Goal: Transaction & Acquisition: Purchase product/service

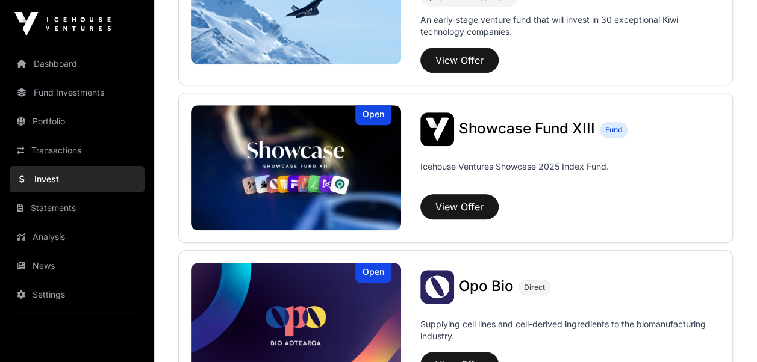
scroll to position [389, 0]
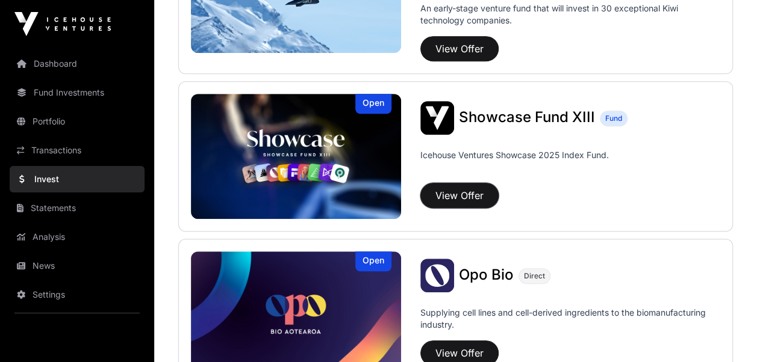
click at [466, 194] on button "View Offer" at bounding box center [459, 195] width 78 height 25
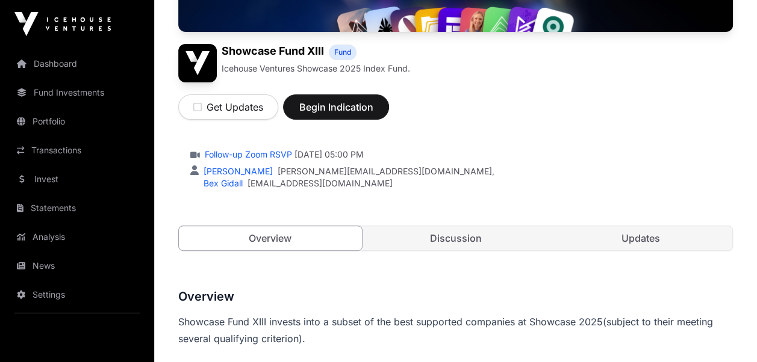
scroll to position [120, 0]
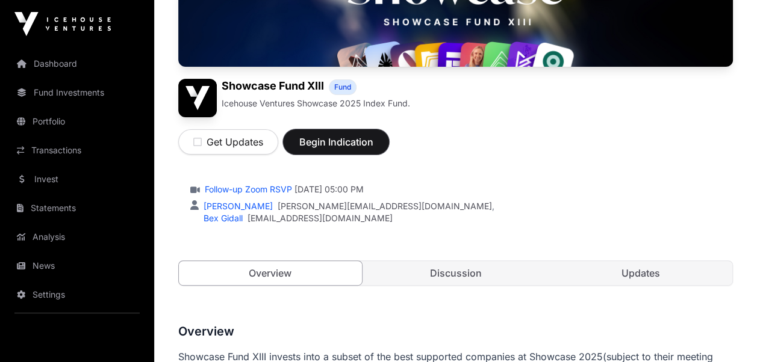
click at [336, 140] on span "Begin Indication" at bounding box center [336, 142] width 76 height 14
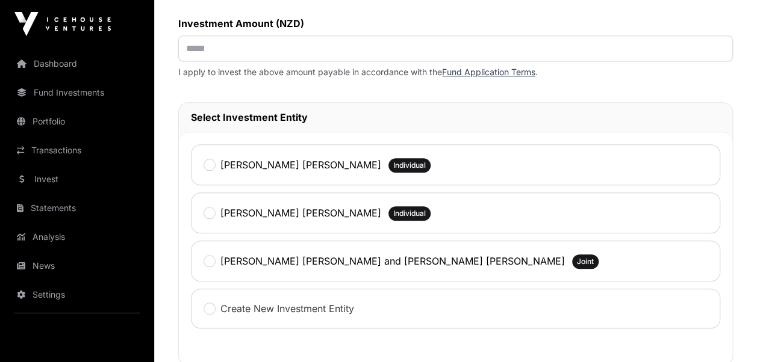
scroll to position [530, 0]
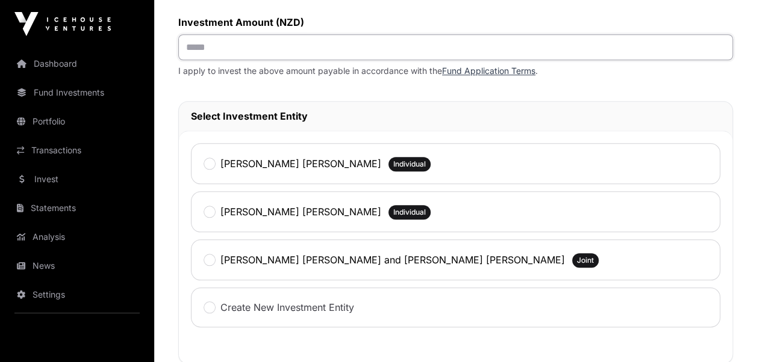
click at [197, 47] on input "text" at bounding box center [455, 47] width 554 height 26
type input "********"
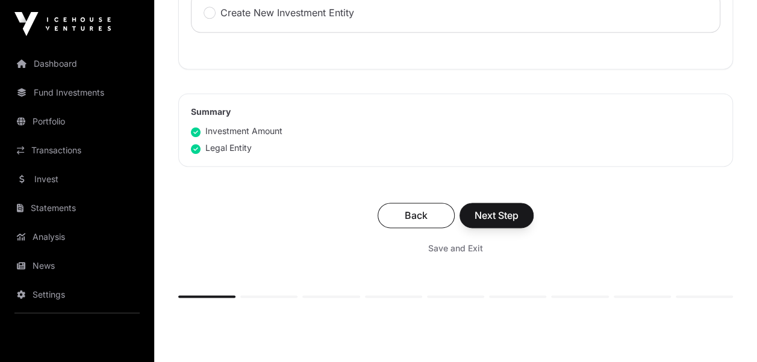
scroll to position [827, 0]
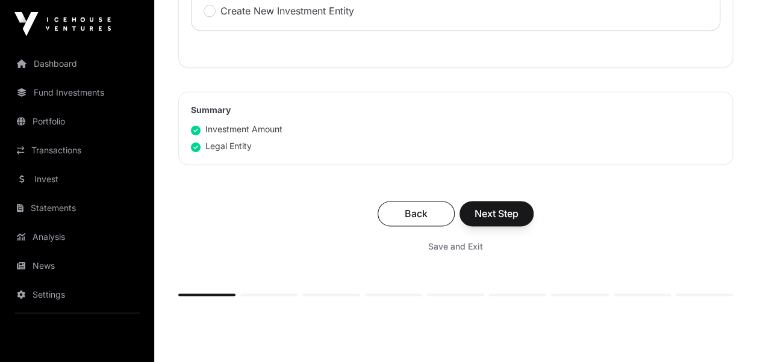
click at [504, 211] on span "Next Step" at bounding box center [496, 213] width 44 height 14
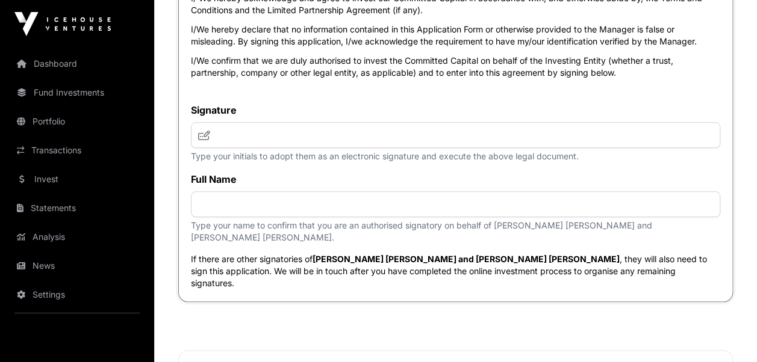
scroll to position [5069, 0]
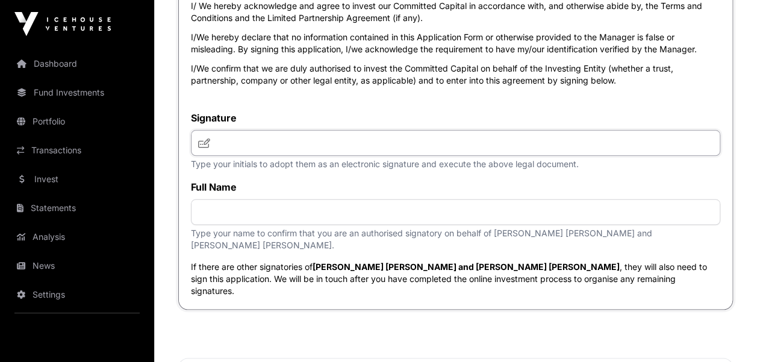
click at [243, 156] on input "text" at bounding box center [455, 143] width 529 height 26
type input "**********"
click at [316, 220] on input "**********" at bounding box center [455, 212] width 529 height 26
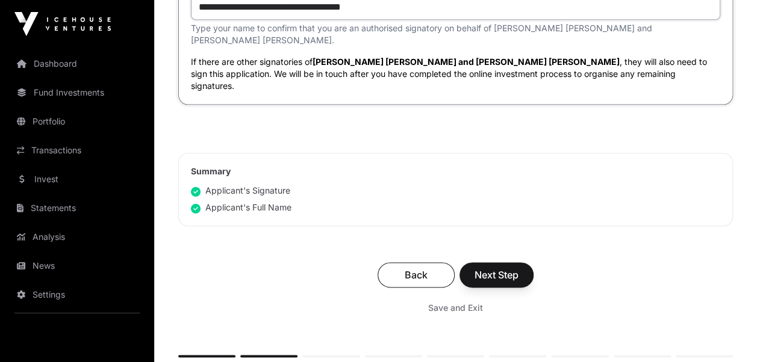
scroll to position [5277, 0]
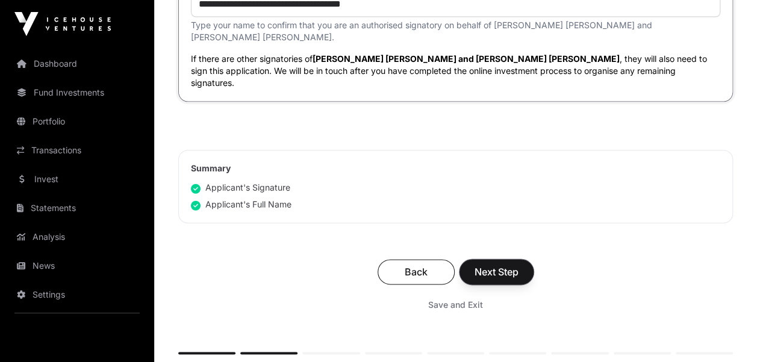
click at [503, 265] on span "Next Step" at bounding box center [496, 272] width 44 height 14
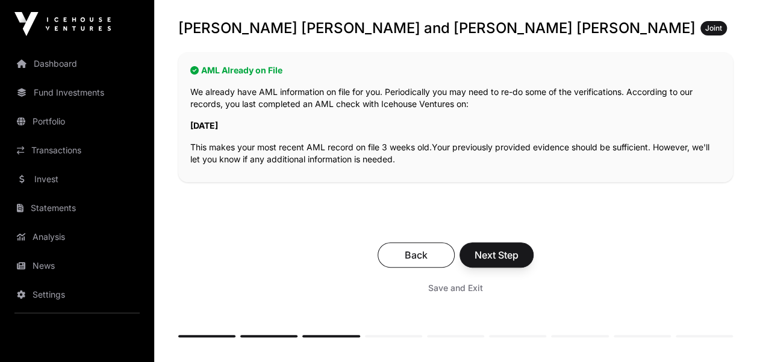
scroll to position [244, 0]
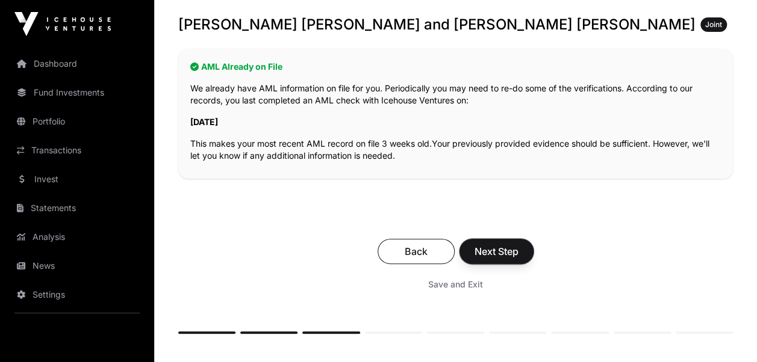
click at [503, 250] on span "Next Step" at bounding box center [496, 251] width 44 height 14
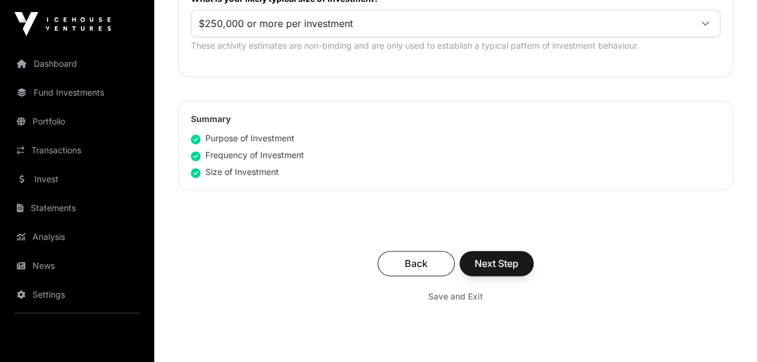
scroll to position [786, 0]
click at [414, 258] on span "Back" at bounding box center [416, 263] width 47 height 14
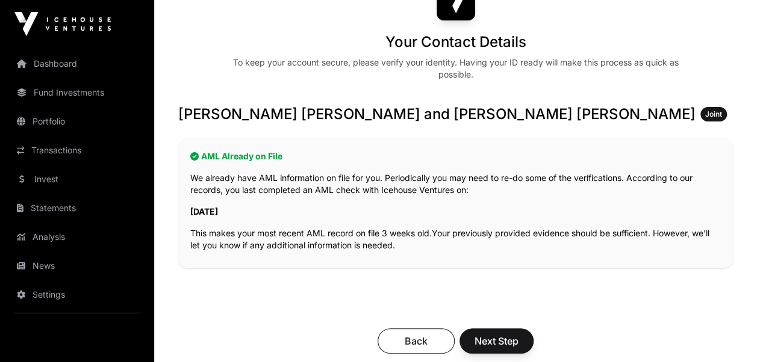
scroll to position [176, 0]
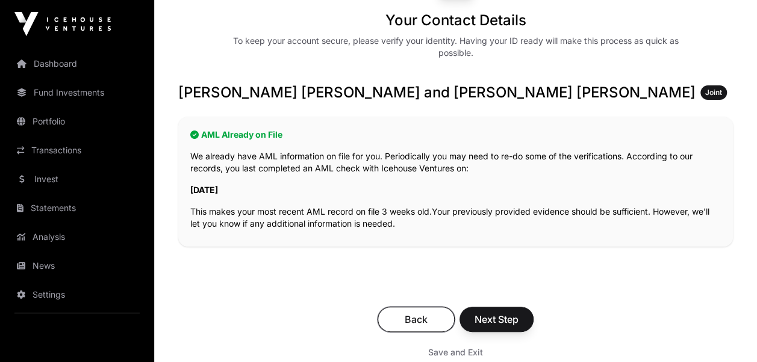
click at [405, 318] on span "Back" at bounding box center [416, 319] width 47 height 14
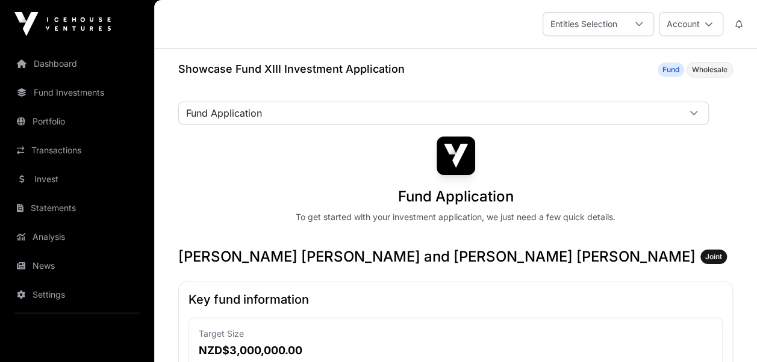
click at [54, 61] on link "Dashboard" at bounding box center [77, 64] width 135 height 26
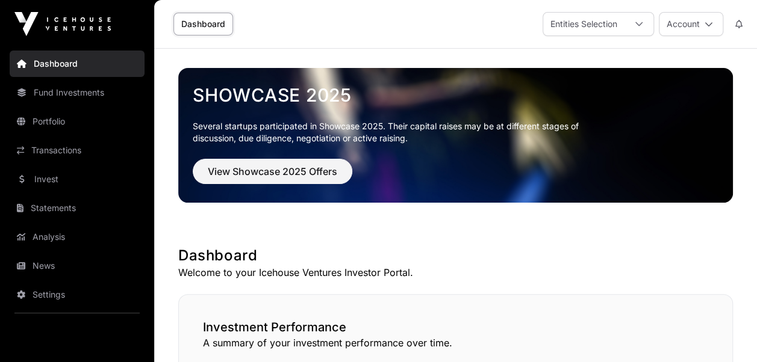
click at [63, 95] on link "Fund Investments" at bounding box center [77, 92] width 135 height 26
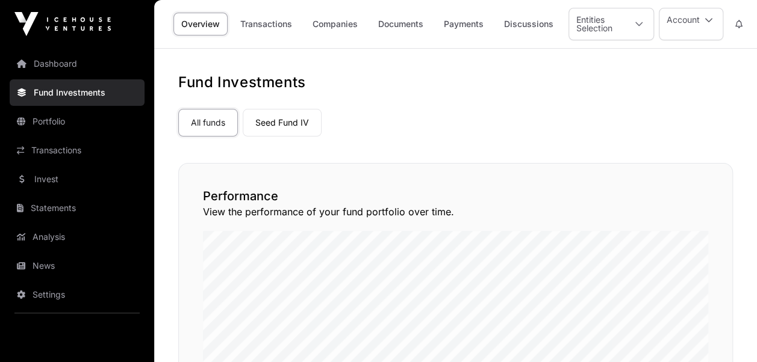
click at [216, 122] on link "All funds" at bounding box center [208, 123] width 60 height 28
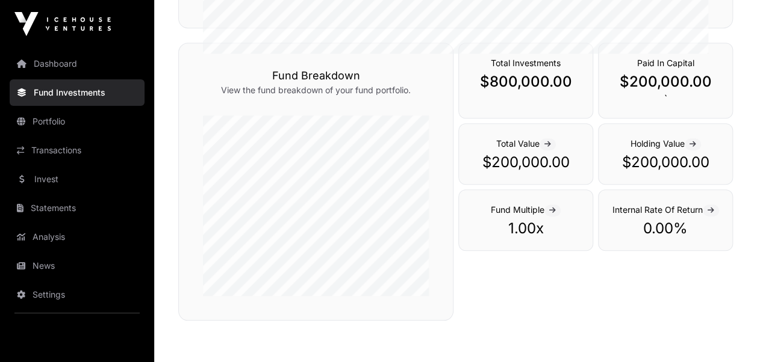
scroll to position [293, 0]
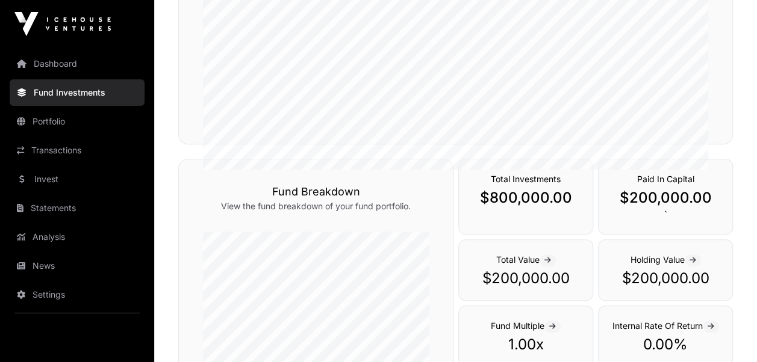
click at [67, 117] on link "Portfolio" at bounding box center [77, 121] width 135 height 26
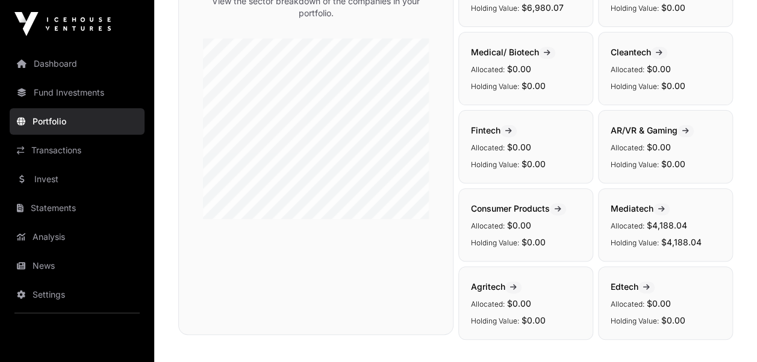
scroll to position [152, 0]
click at [37, 262] on link "News" at bounding box center [77, 266] width 135 height 26
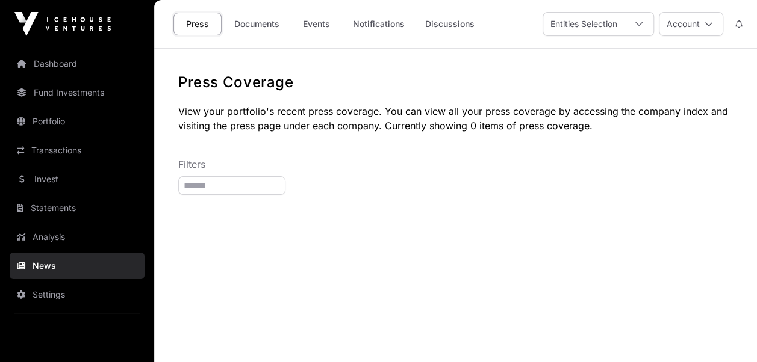
click at [52, 240] on link "Analysis" at bounding box center [77, 237] width 135 height 26
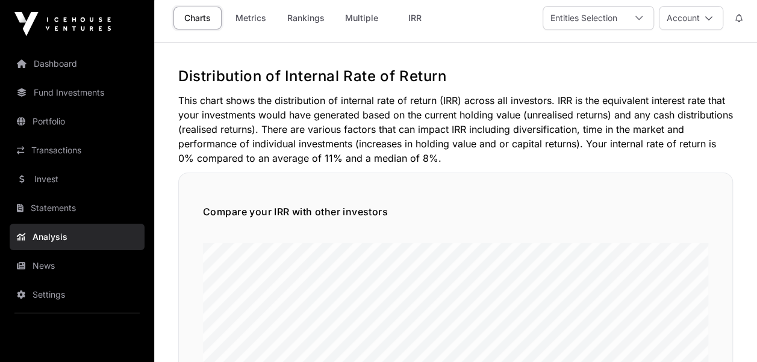
scroll to position [4, 0]
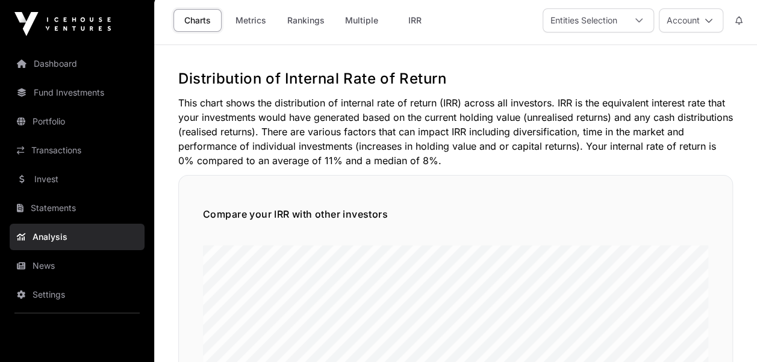
click at [45, 176] on link "Invest" at bounding box center [77, 179] width 135 height 26
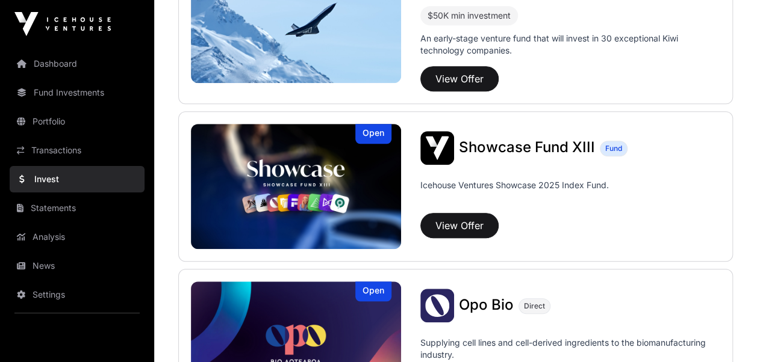
scroll to position [385, 0]
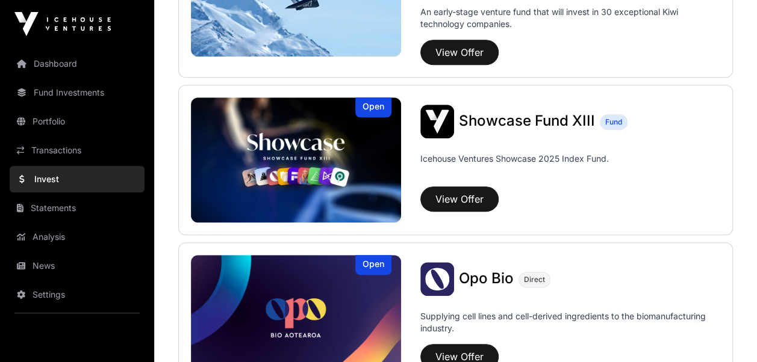
click at [370, 108] on div "Open" at bounding box center [373, 108] width 36 height 20
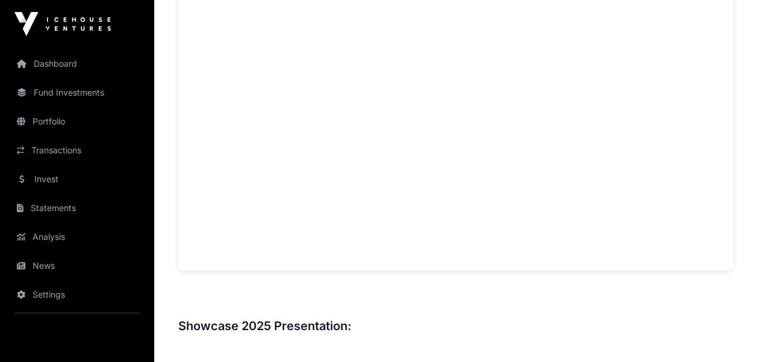
scroll to position [839, 0]
drag, startPoint x: 264, startPoint y: 267, endPoint x: 368, endPoint y: 300, distance: 109.3
click at [368, 300] on h3 at bounding box center [455, 298] width 554 height 19
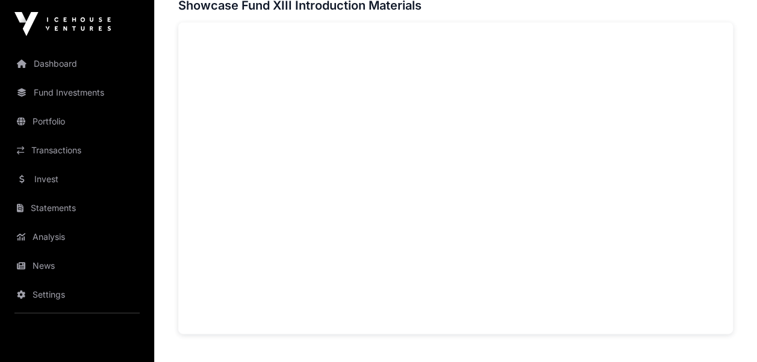
click at [61, 179] on link "Invest" at bounding box center [77, 179] width 135 height 26
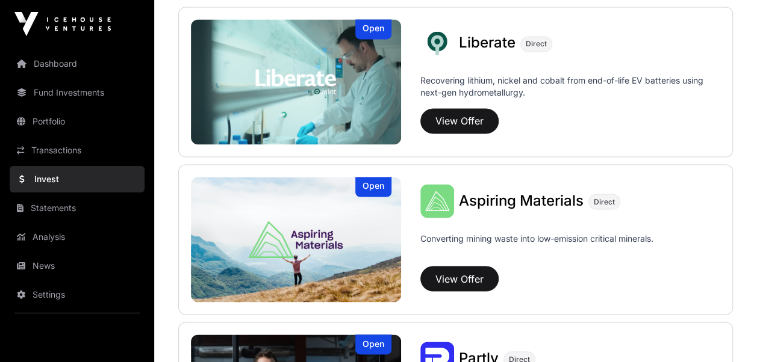
scroll to position [939, 0]
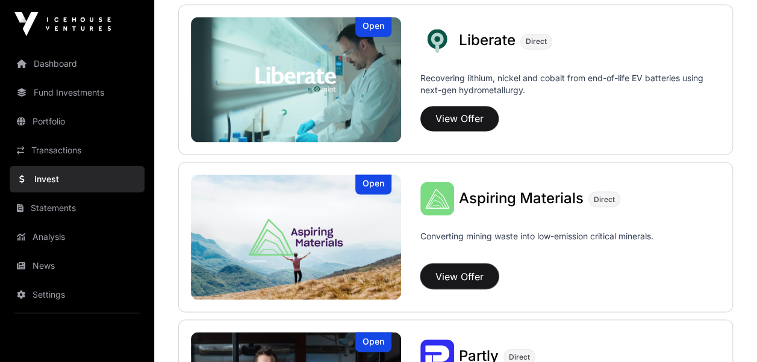
click at [467, 264] on button "View Offer" at bounding box center [459, 276] width 78 height 25
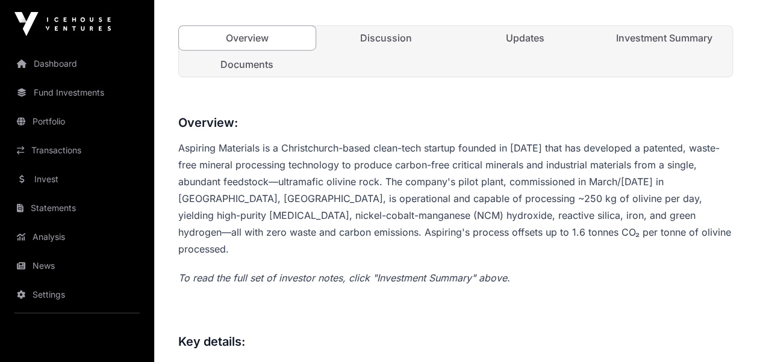
scroll to position [365, 0]
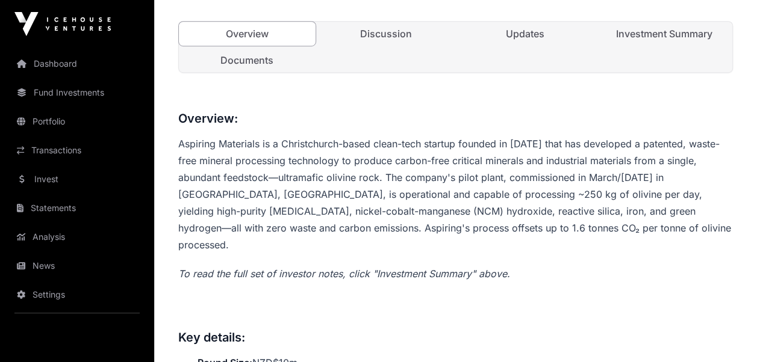
click at [656, 31] on link "Investment Summary" at bounding box center [663, 34] width 137 height 24
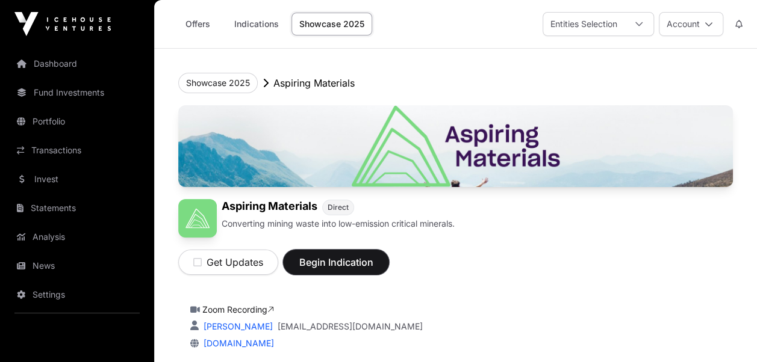
click at [317, 264] on span "Begin Indication" at bounding box center [336, 262] width 76 height 14
click at [203, 27] on link "Offers" at bounding box center [197, 24] width 48 height 23
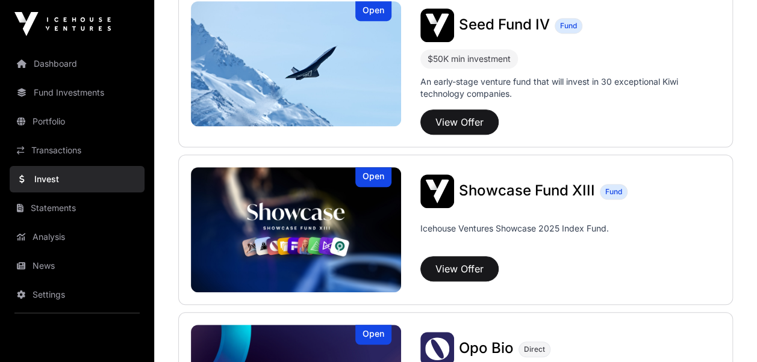
scroll to position [317, 0]
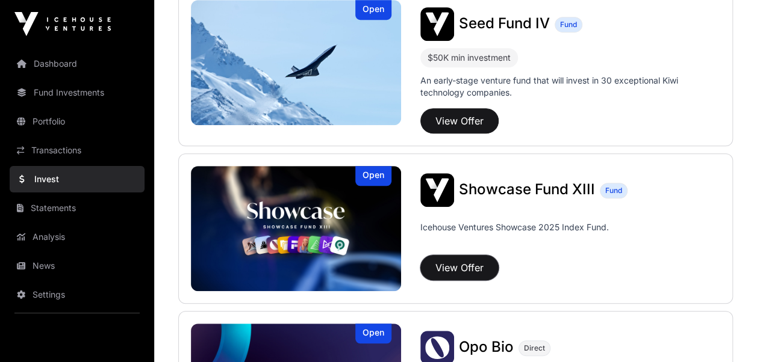
click at [455, 265] on button "View Offer" at bounding box center [459, 267] width 78 height 25
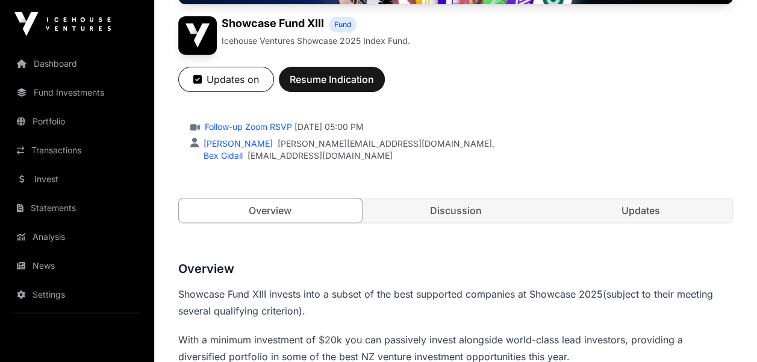
scroll to position [176, 0]
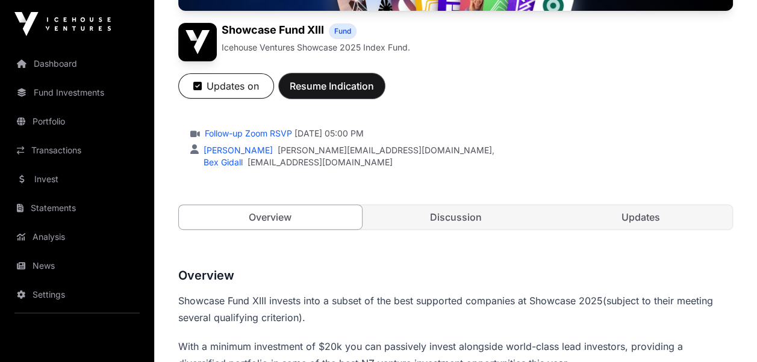
click at [324, 84] on span "Resume Indication" at bounding box center [332, 86] width 84 height 14
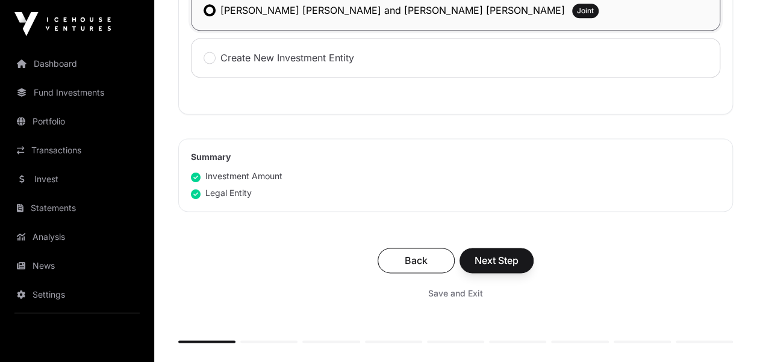
scroll to position [831, 0]
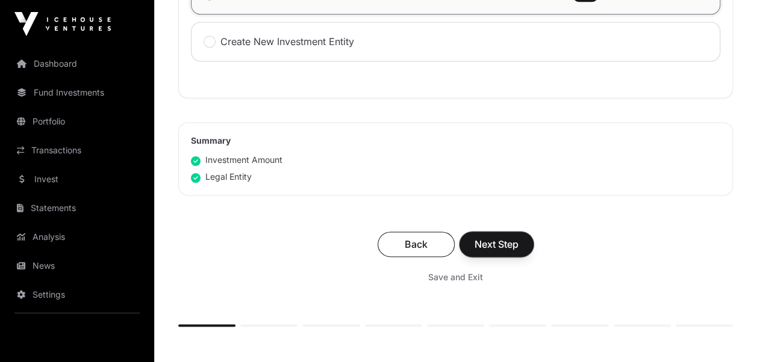
click at [493, 245] on span "Next Step" at bounding box center [496, 244] width 44 height 14
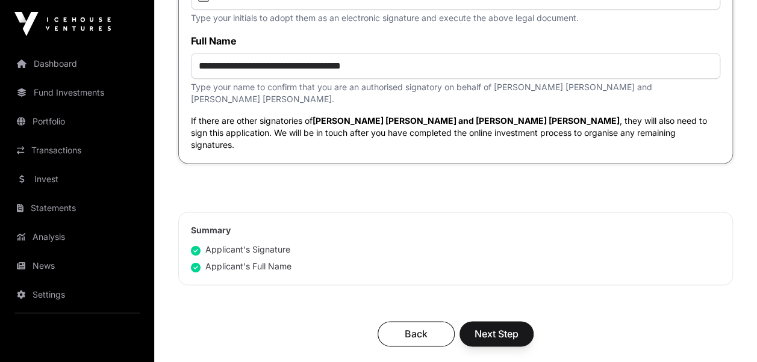
scroll to position [5270, 0]
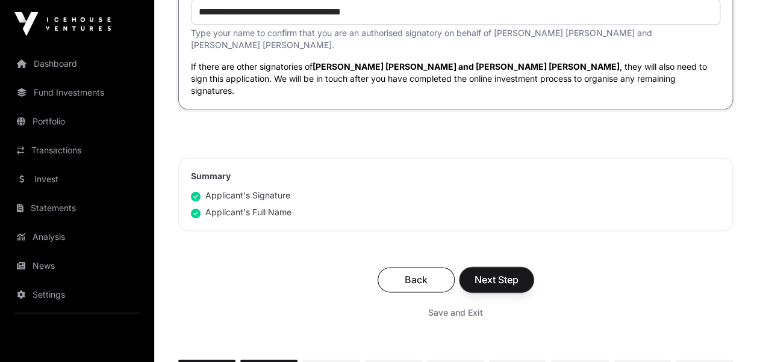
click at [494, 273] on span "Next Step" at bounding box center [496, 280] width 44 height 14
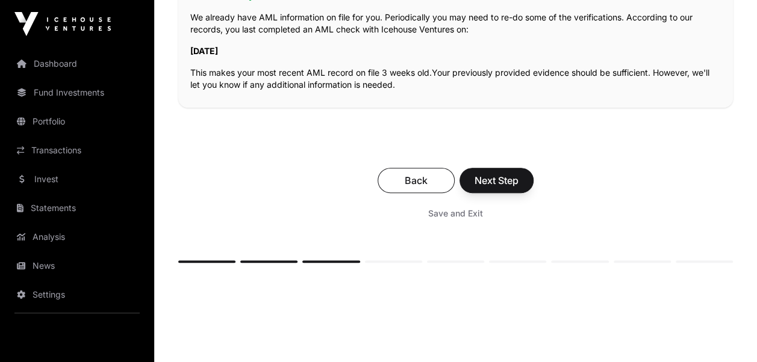
scroll to position [329, 0]
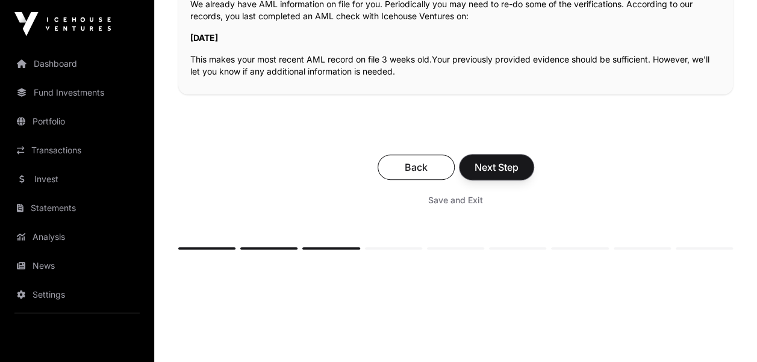
click at [492, 166] on span "Next Step" at bounding box center [496, 167] width 44 height 14
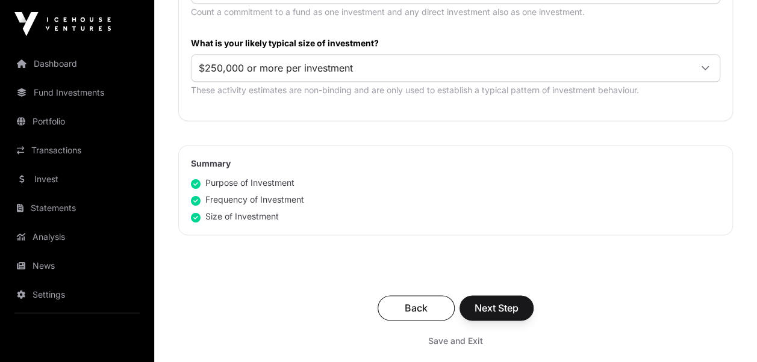
scroll to position [754, 0]
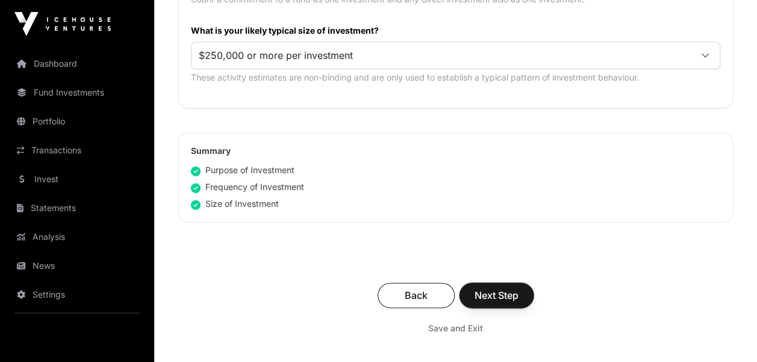
click at [500, 291] on span "Next Step" at bounding box center [496, 295] width 44 height 14
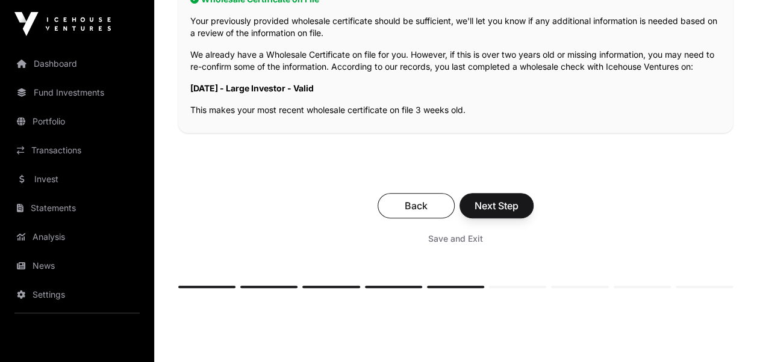
scroll to position [305, 0]
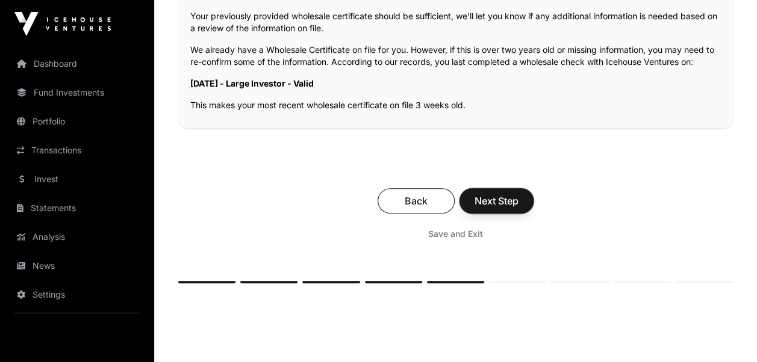
click at [501, 206] on span "Next Step" at bounding box center [496, 201] width 44 height 14
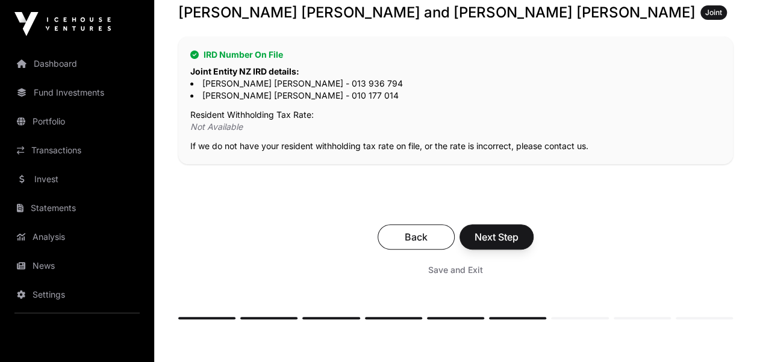
scroll to position [244, 0]
click at [494, 237] on span "Next Step" at bounding box center [496, 237] width 44 height 14
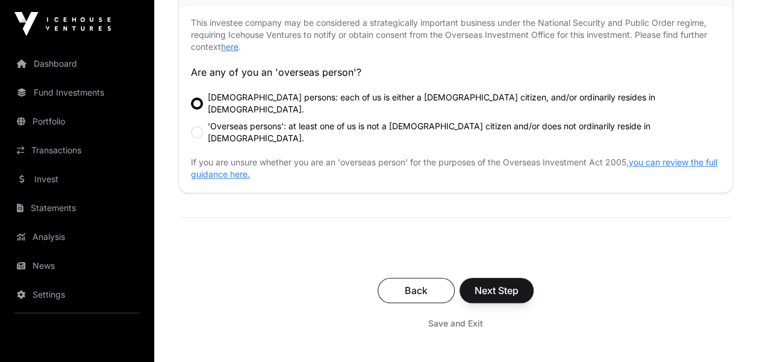
scroll to position [445, 0]
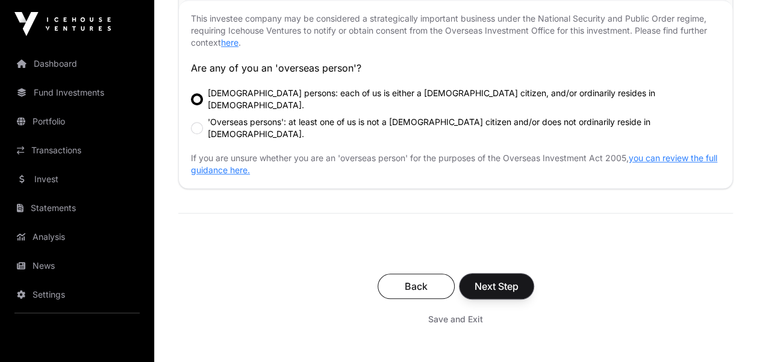
click at [491, 279] on span "Next Step" at bounding box center [496, 286] width 44 height 14
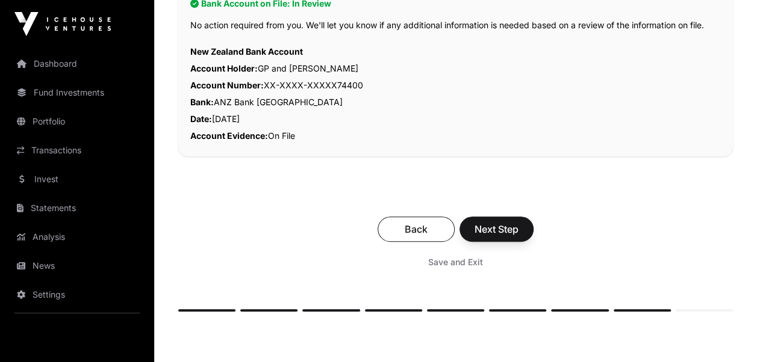
scroll to position [309, 0]
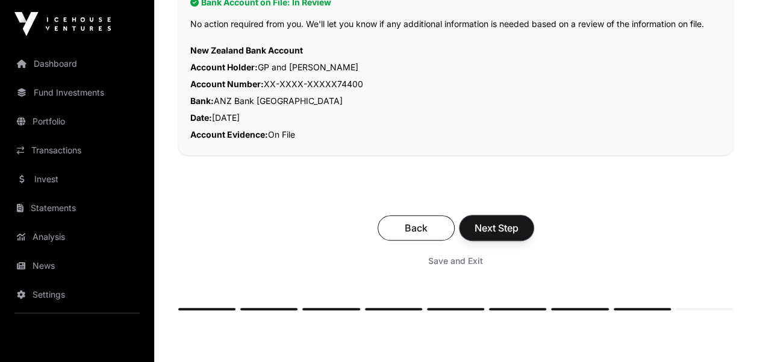
click at [496, 228] on span "Next Step" at bounding box center [496, 228] width 44 height 14
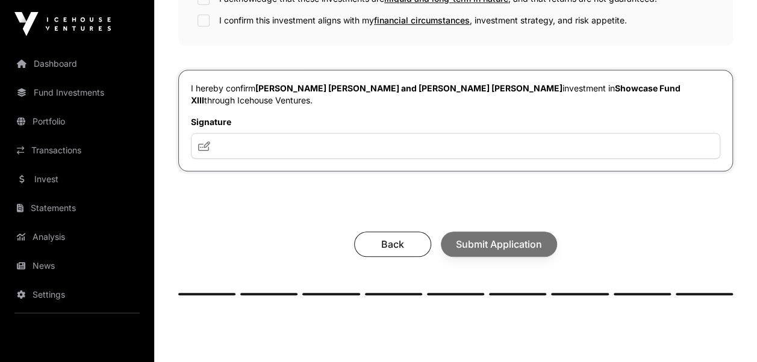
scroll to position [538, 0]
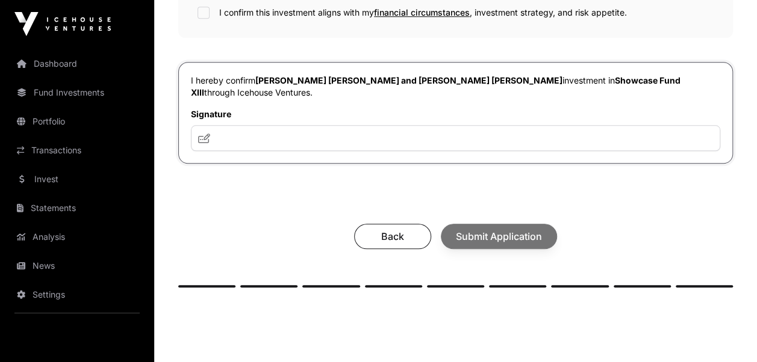
click at [203, 134] on icon at bounding box center [204, 139] width 12 height 10
click at [210, 134] on icon at bounding box center [204, 139] width 12 height 10
click at [211, 108] on label "Signature" at bounding box center [455, 114] width 529 height 12
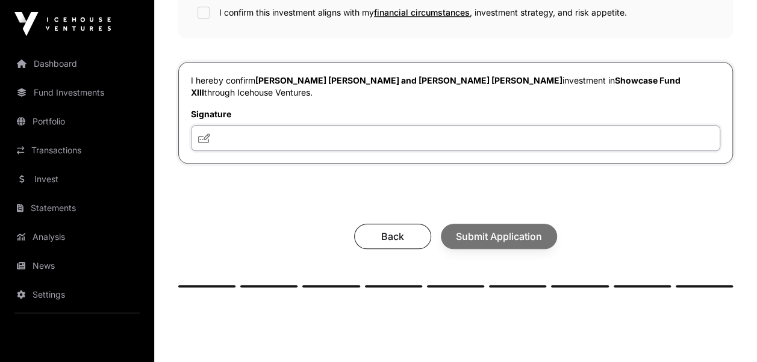
drag, startPoint x: 211, startPoint y: 84, endPoint x: 240, endPoint y: 117, distance: 44.3
click at [240, 125] on input "text" at bounding box center [455, 138] width 529 height 26
type input "********"
click at [503, 224] on div "Back Submit Application" at bounding box center [455, 236] width 530 height 25
click at [278, 224] on div "Back Submit Application" at bounding box center [455, 236] width 530 height 25
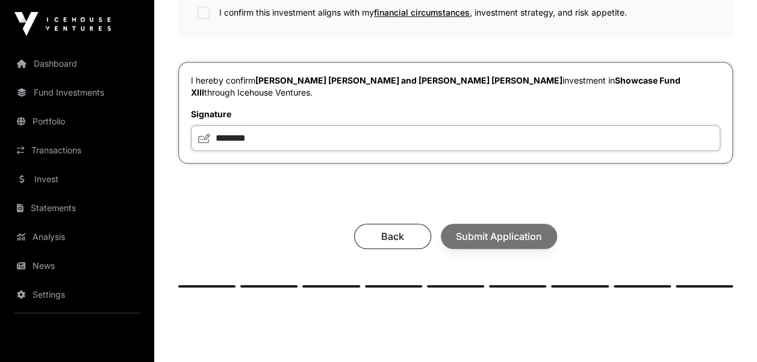
click at [252, 125] on input "********" at bounding box center [455, 138] width 529 height 26
click at [203, 134] on icon at bounding box center [204, 139] width 12 height 10
click at [254, 125] on input "********" at bounding box center [455, 138] width 529 height 26
click at [274, 125] on input "********" at bounding box center [455, 138] width 529 height 26
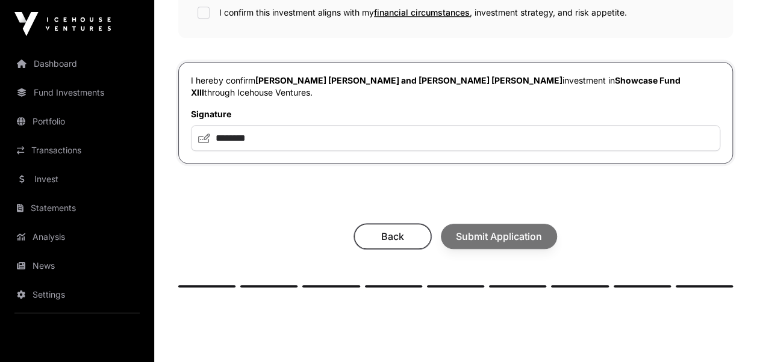
click at [391, 229] on span "Back" at bounding box center [392, 236] width 47 height 14
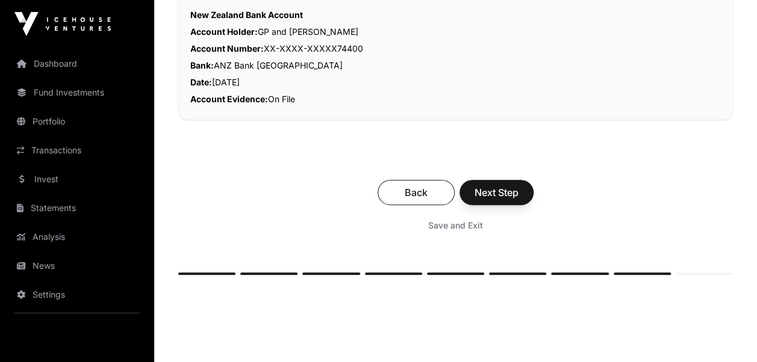
scroll to position [353, 0]
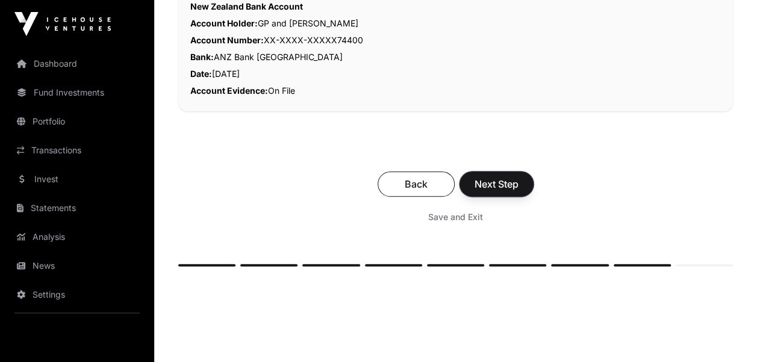
click at [492, 181] on span "Next Step" at bounding box center [496, 184] width 44 height 14
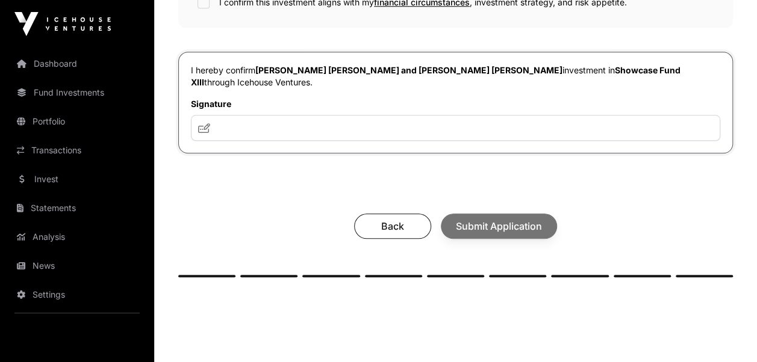
scroll to position [584, 0]
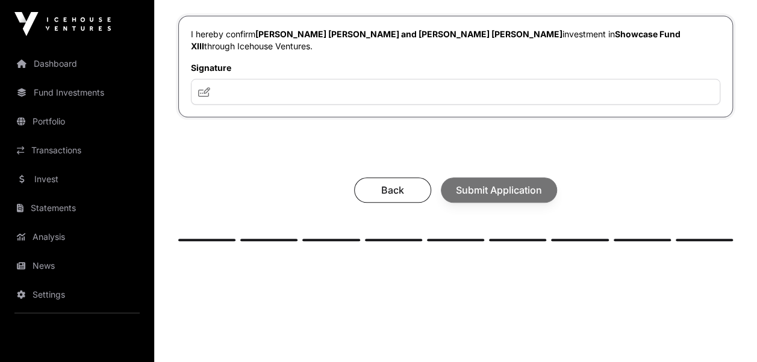
click at [204, 87] on icon at bounding box center [204, 92] width 12 height 10
click at [214, 79] on input "text" at bounding box center [455, 92] width 529 height 26
type input "********"
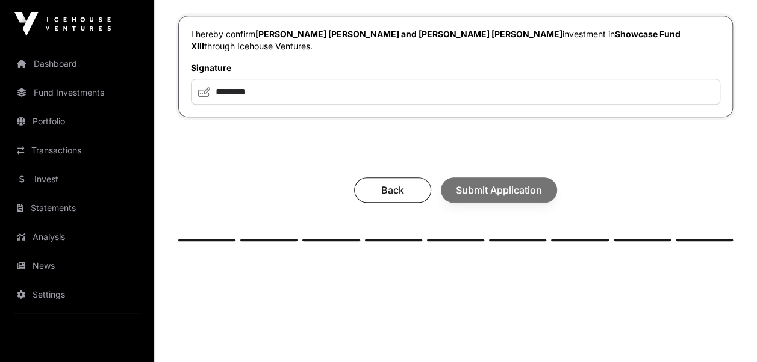
click at [488, 178] on div "Back Submit Application" at bounding box center [455, 190] width 530 height 25
drag, startPoint x: 271, startPoint y: 69, endPoint x: 217, endPoint y: 63, distance: 54.5
click at [217, 79] on input "********" at bounding box center [455, 92] width 529 height 26
click at [389, 183] on span "Back" at bounding box center [392, 190] width 47 height 14
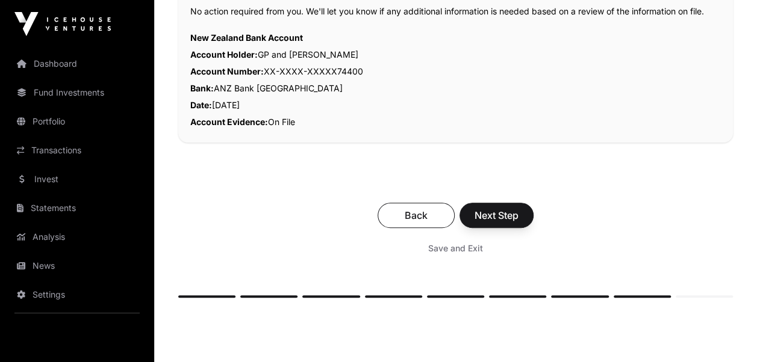
scroll to position [332, 0]
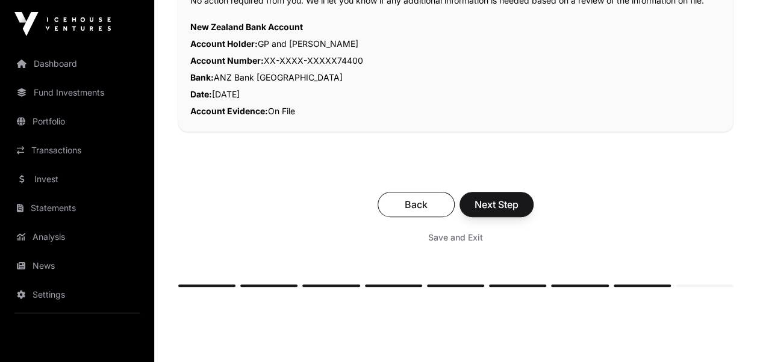
drag, startPoint x: 485, startPoint y: 199, endPoint x: 329, endPoint y: 193, distance: 156.0
click at [329, 193] on div "Back Next Step" at bounding box center [455, 204] width 530 height 25
drag, startPoint x: 495, startPoint y: 199, endPoint x: 349, endPoint y: 199, distance: 146.9
click at [349, 199] on div "Back Next Step" at bounding box center [455, 204] width 530 height 25
drag, startPoint x: 486, startPoint y: 205, endPoint x: 567, endPoint y: 214, distance: 81.2
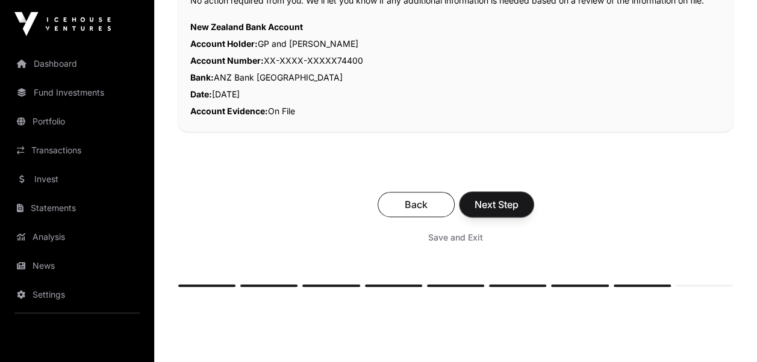
drag, startPoint x: 567, startPoint y: 214, endPoint x: 489, endPoint y: 202, distance: 79.2
click at [489, 202] on span "Next Step" at bounding box center [496, 204] width 44 height 14
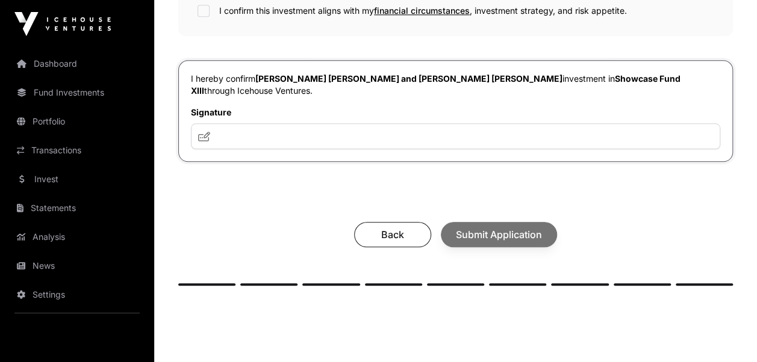
scroll to position [542, 0]
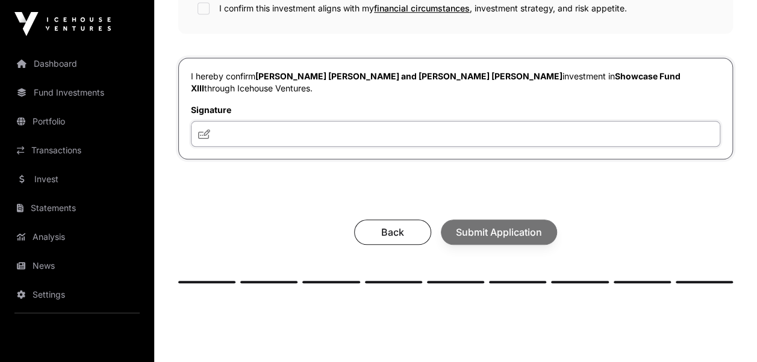
click at [230, 121] on input "text" at bounding box center [455, 134] width 529 height 26
type input "*********"
click at [490, 220] on div "Back Submit Application" at bounding box center [455, 232] width 530 height 25
click at [488, 220] on div "Back Submit Application" at bounding box center [455, 232] width 530 height 25
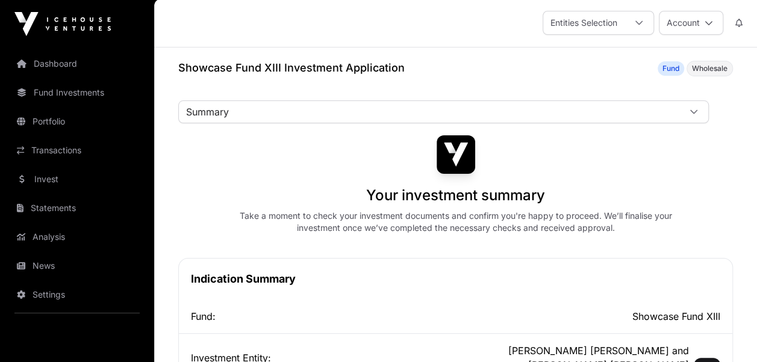
scroll to position [0, 0]
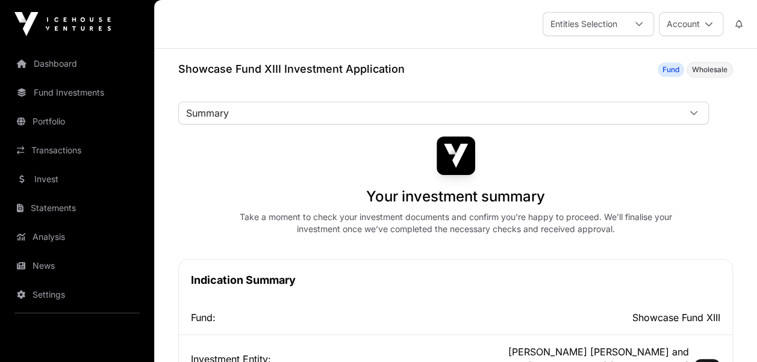
click at [488, 207] on div "Your investment summary Take a moment to check your investment documents and co…" at bounding box center [455, 186] width 554 height 99
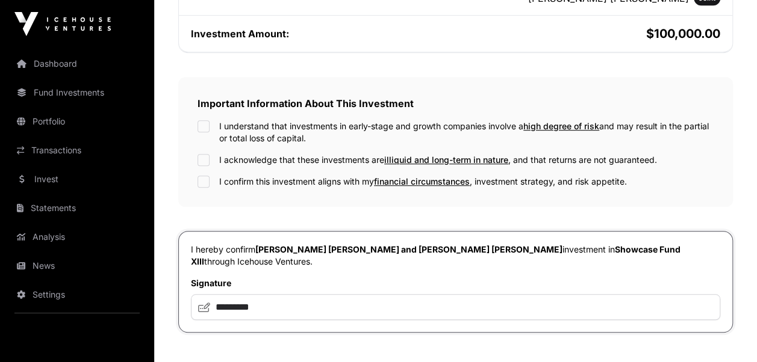
scroll to position [369, 0]
click at [210, 175] on div "I confirm this investment aligns with my financial circumstances , investment s…" at bounding box center [455, 181] width 516 height 12
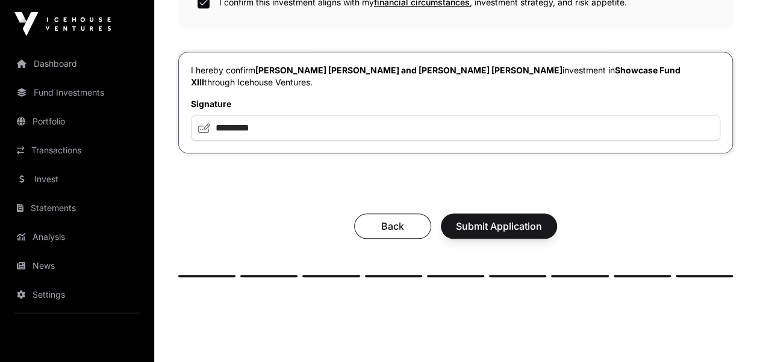
scroll to position [584, 0]
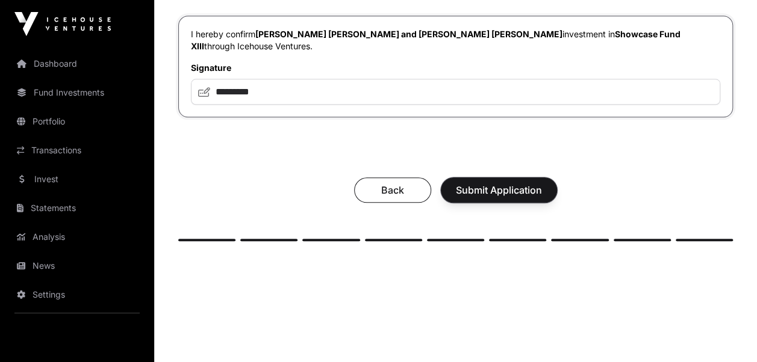
click at [493, 183] on span "Submit Application" at bounding box center [499, 190] width 86 height 14
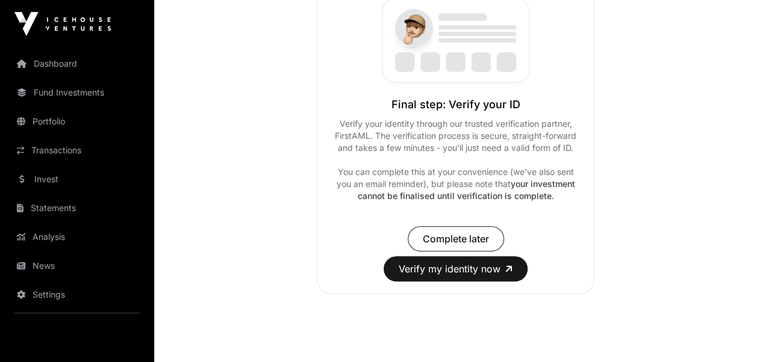
scroll to position [256, 0]
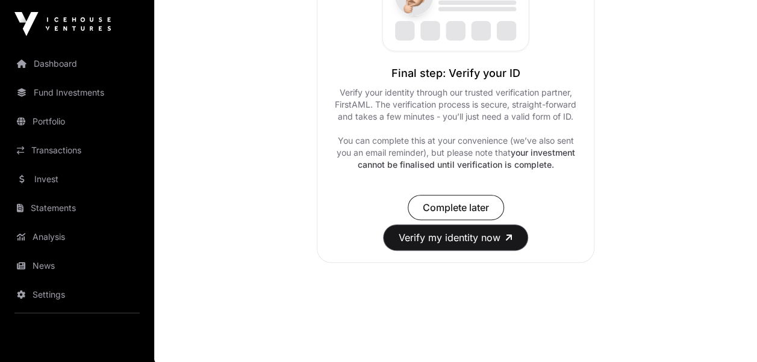
click at [464, 239] on button "Verify my identity now" at bounding box center [455, 237] width 144 height 25
click at [63, 179] on link "Invest" at bounding box center [77, 179] width 135 height 26
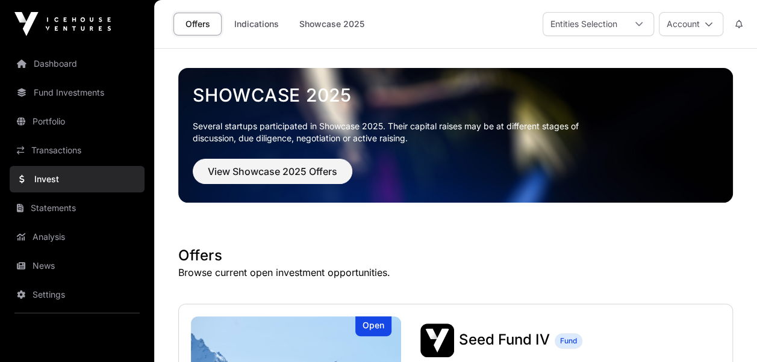
drag, startPoint x: 63, startPoint y: 179, endPoint x: 63, endPoint y: 158, distance: 21.1
drag, startPoint x: 63, startPoint y: 158, endPoint x: 466, endPoint y: 216, distance: 407.6
click at [466, 216] on div "Showcase 2025 Several startups participated in Showcase 2025. Their capital rai…" at bounding box center [455, 135] width 554 height 173
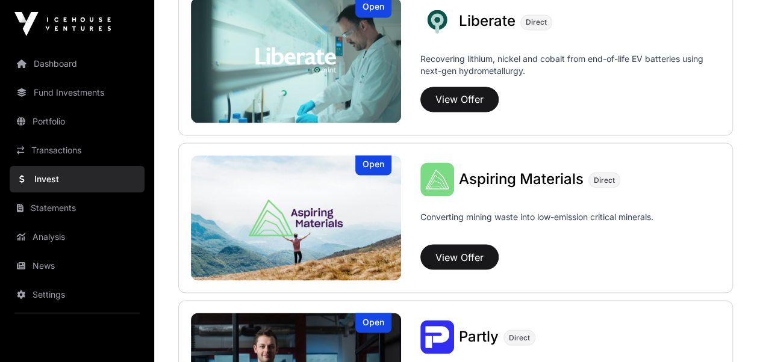
scroll to position [959, 0]
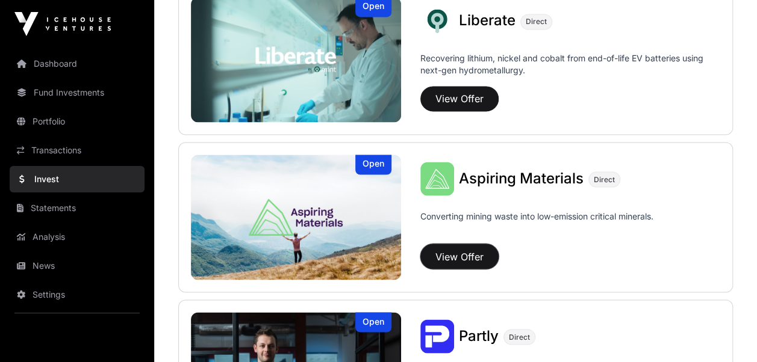
click at [452, 252] on button "View Offer" at bounding box center [459, 256] width 78 height 25
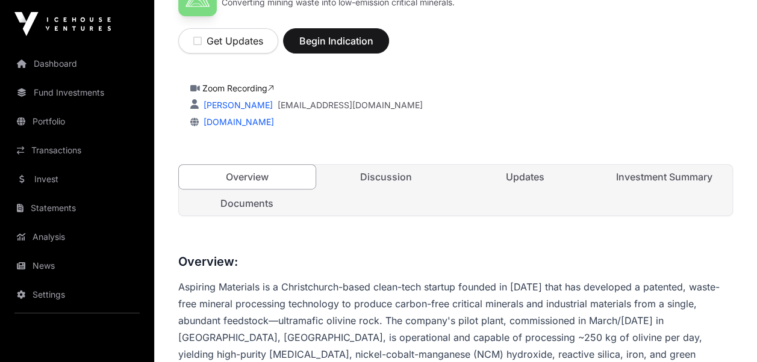
scroll to position [220, 0]
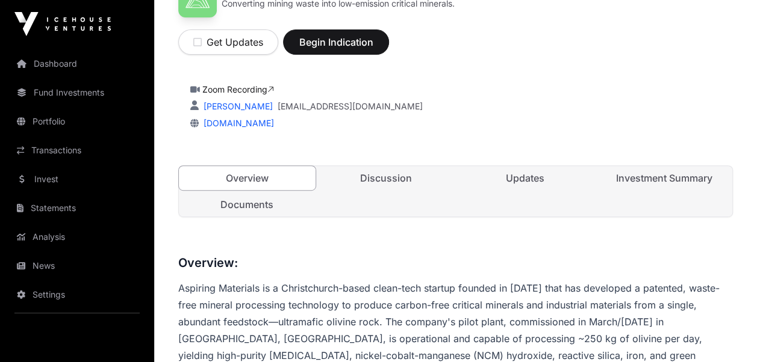
click at [657, 175] on link "Investment Summary" at bounding box center [663, 178] width 137 height 24
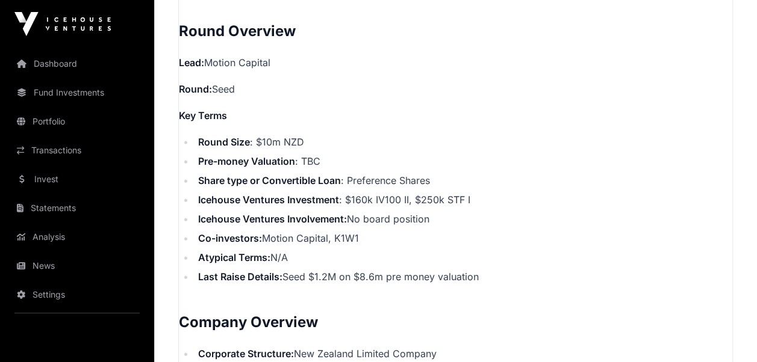
scroll to position [1264, 0]
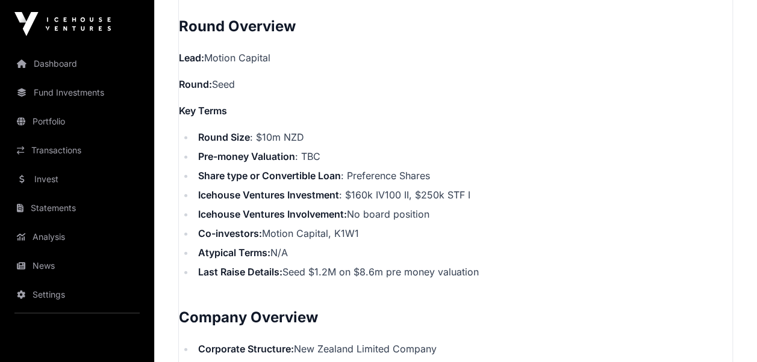
click at [657, 188] on li "Icehouse Ventures Investment : $160k IV100 II, $250k STF I" at bounding box center [463, 195] width 538 height 14
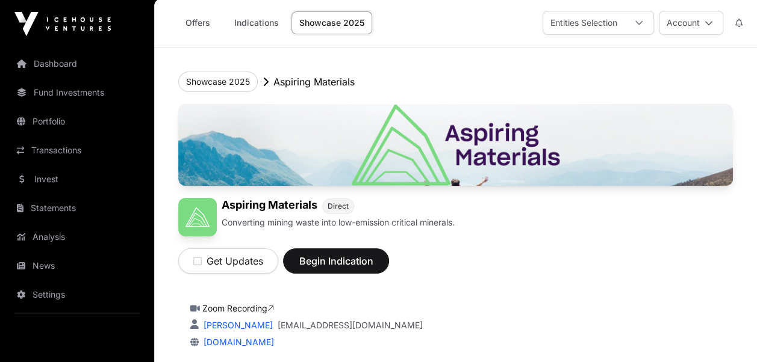
scroll to position [0, 0]
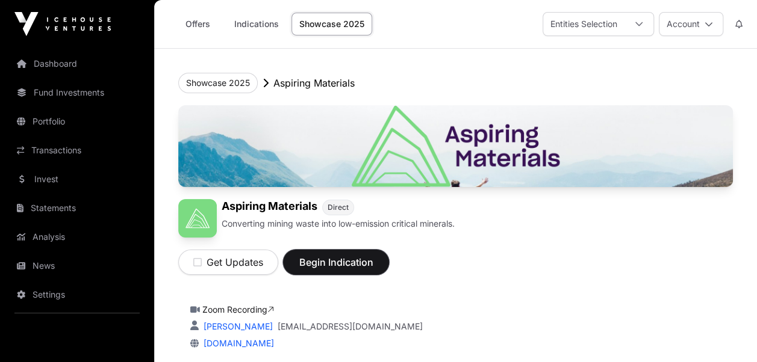
click at [334, 258] on span "Begin Indication" at bounding box center [336, 262] width 76 height 14
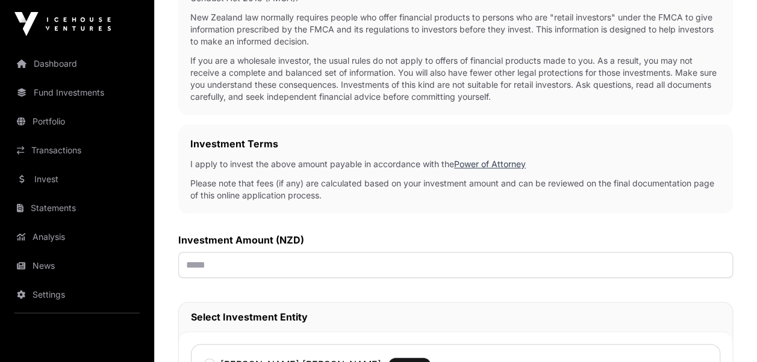
scroll to position [289, 0]
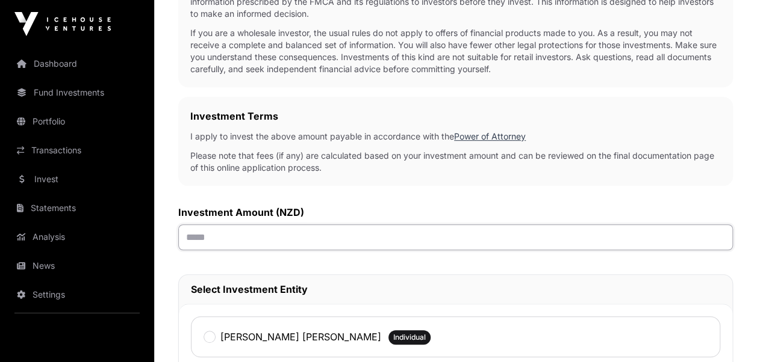
click at [195, 237] on input "text" at bounding box center [455, 238] width 554 height 26
type input "*******"
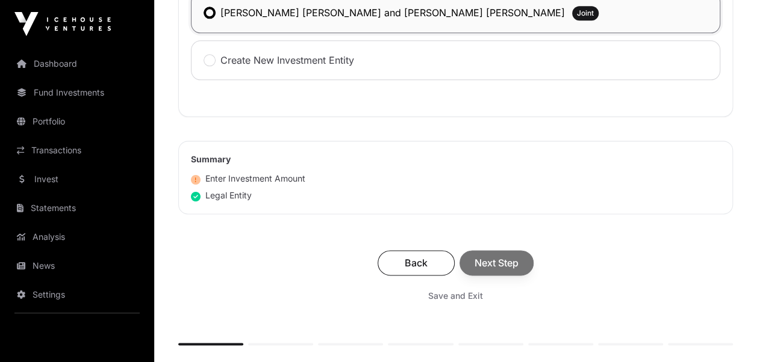
scroll to position [718, 0]
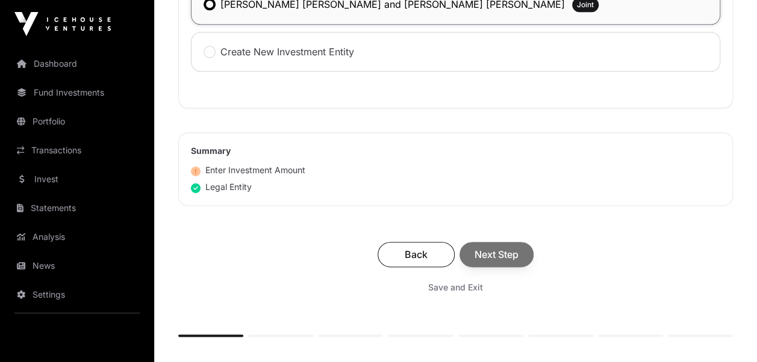
click at [492, 249] on div "Back Next Step" at bounding box center [455, 254] width 530 height 25
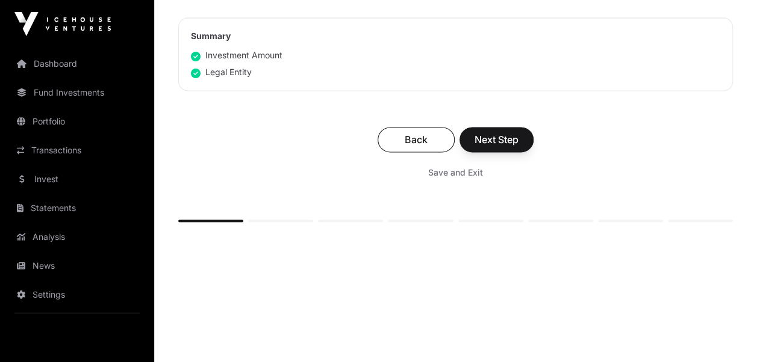
scroll to position [839, 0]
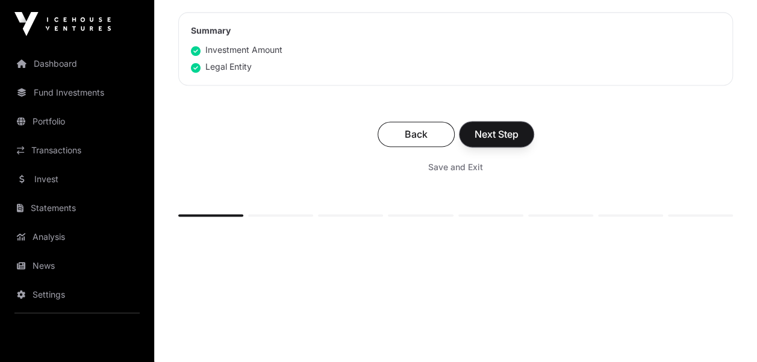
click at [492, 132] on span "Next Step" at bounding box center [496, 134] width 44 height 14
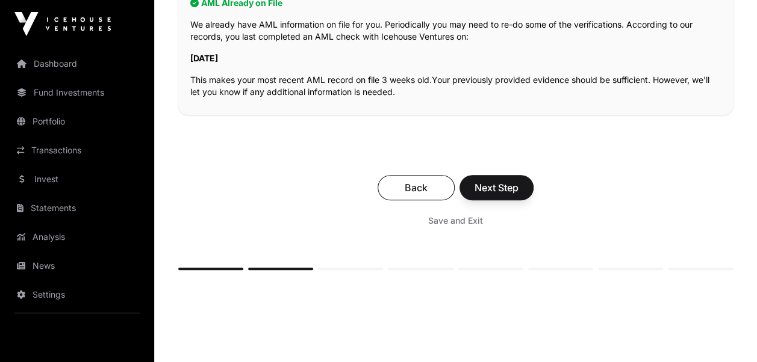
scroll to position [303, 0]
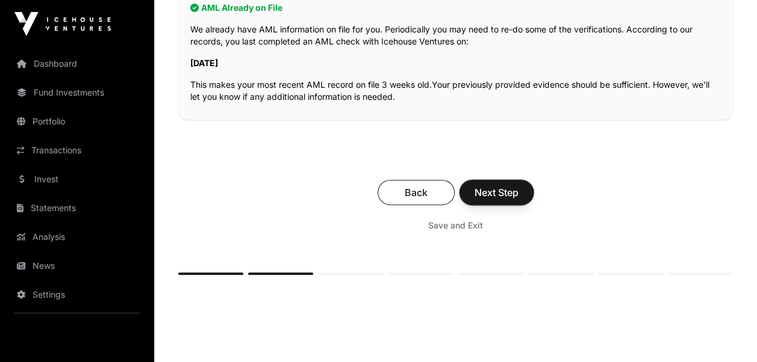
click at [482, 191] on span "Next Step" at bounding box center [496, 192] width 44 height 14
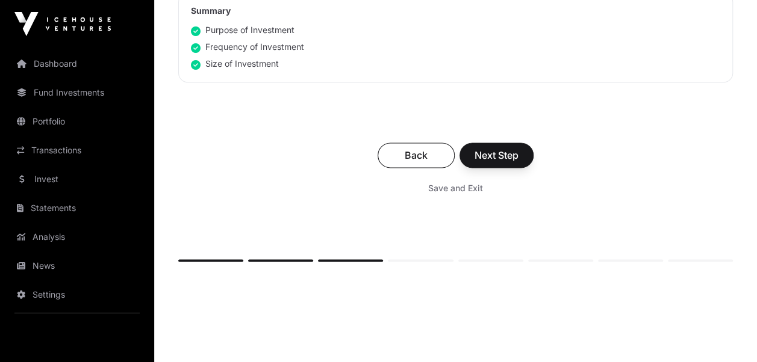
scroll to position [895, 0]
click at [491, 148] on span "Next Step" at bounding box center [496, 155] width 44 height 14
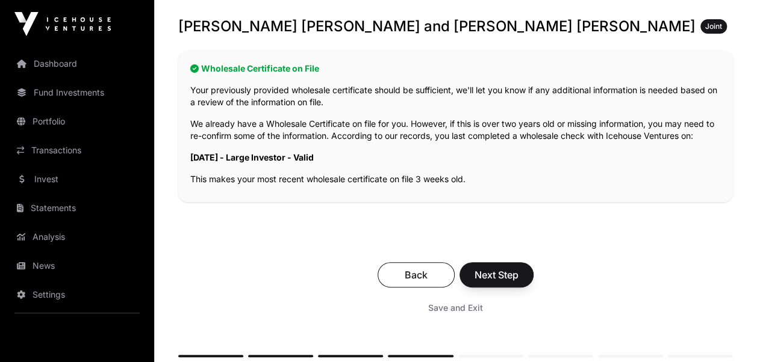
scroll to position [241, 0]
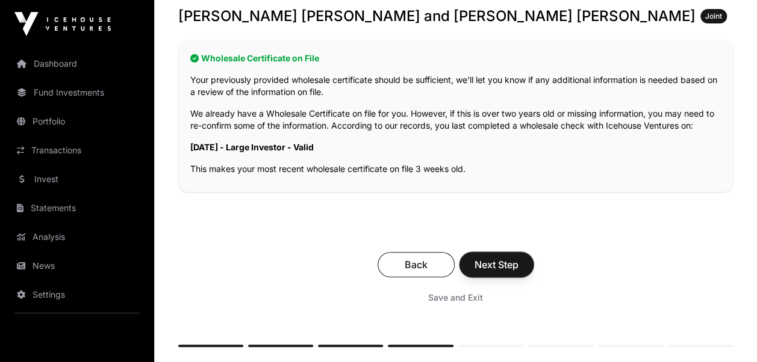
click at [490, 258] on span "Next Step" at bounding box center [496, 265] width 44 height 14
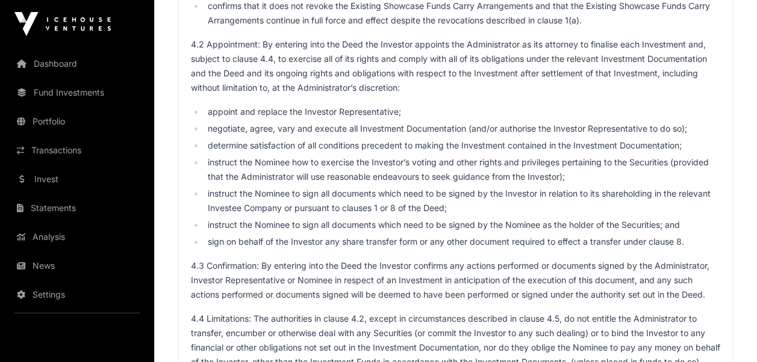
scroll to position [4672, 0]
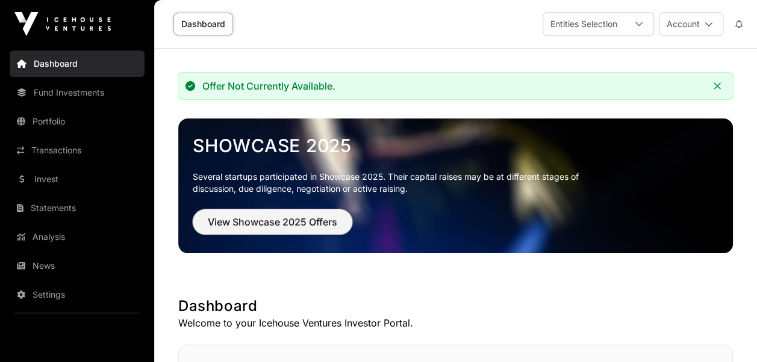
click at [253, 223] on span "View Showcase 2025 Offers" at bounding box center [272, 222] width 129 height 14
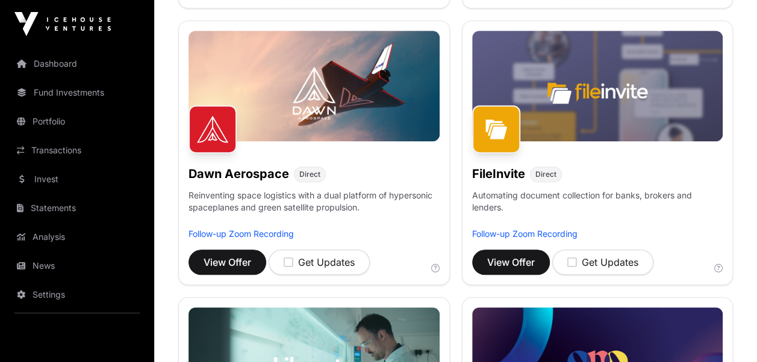
scroll to position [449, 0]
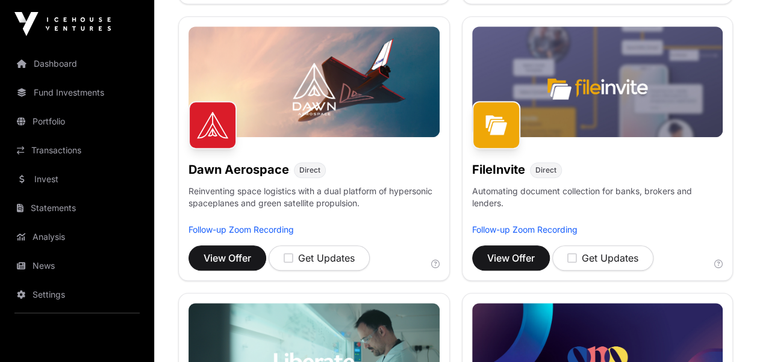
click at [301, 104] on img at bounding box center [313, 81] width 251 height 111
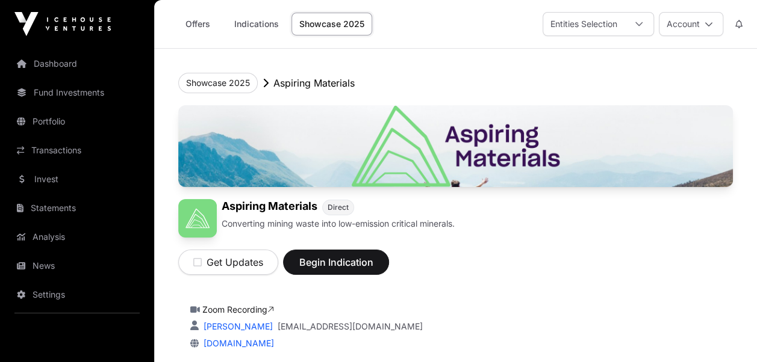
click at [455, 161] on img at bounding box center [455, 146] width 554 height 82
click at [241, 309] on link "Zoom Recording" at bounding box center [238, 310] width 72 height 10
